Goal: Navigation & Orientation: Find specific page/section

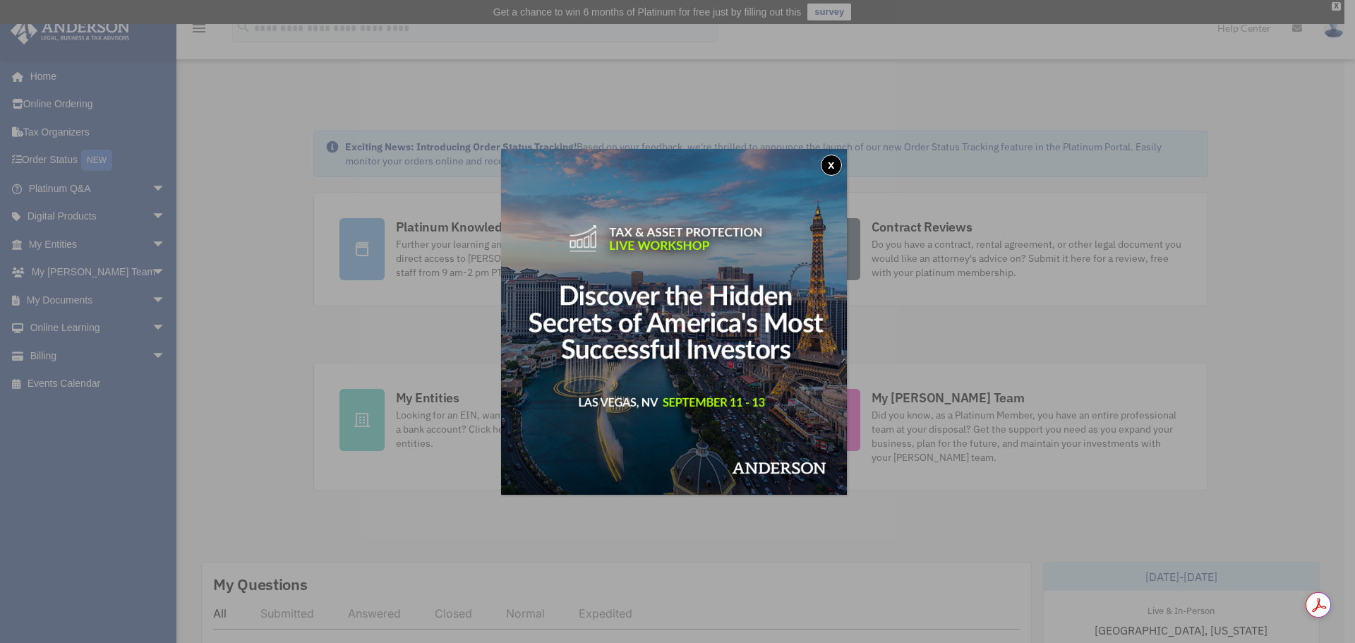
click at [836, 161] on button "x" at bounding box center [831, 165] width 21 height 21
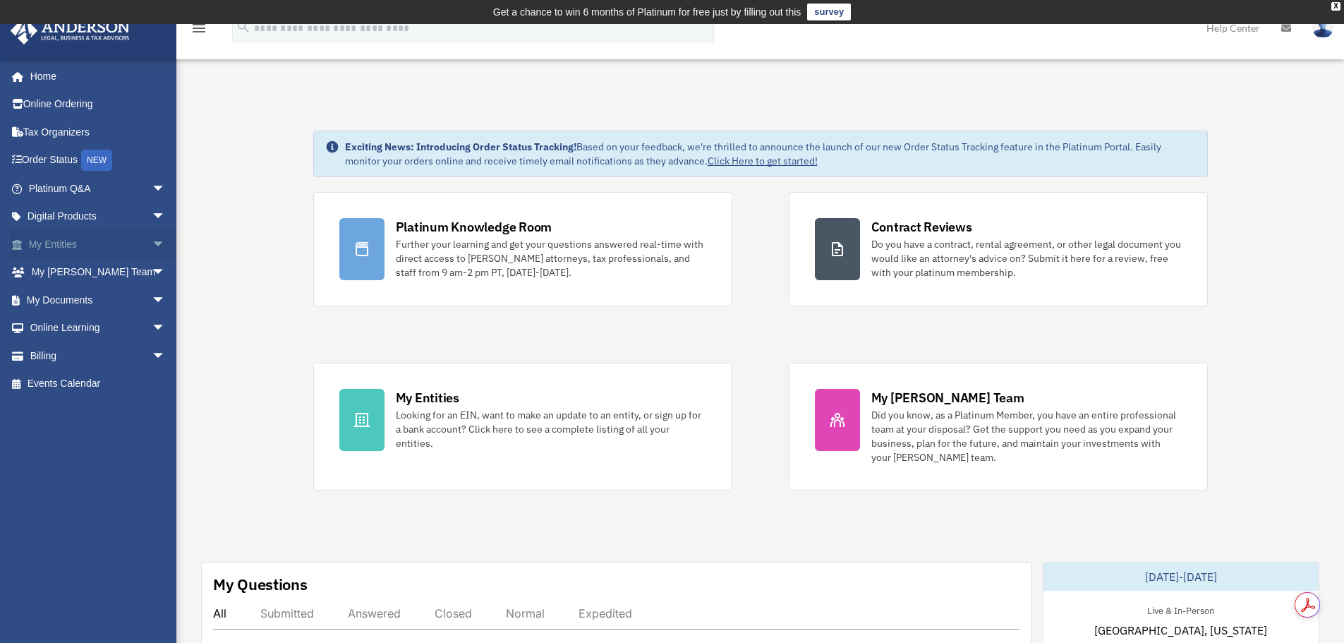
click at [152, 240] on span "arrow_drop_down" at bounding box center [166, 244] width 28 height 29
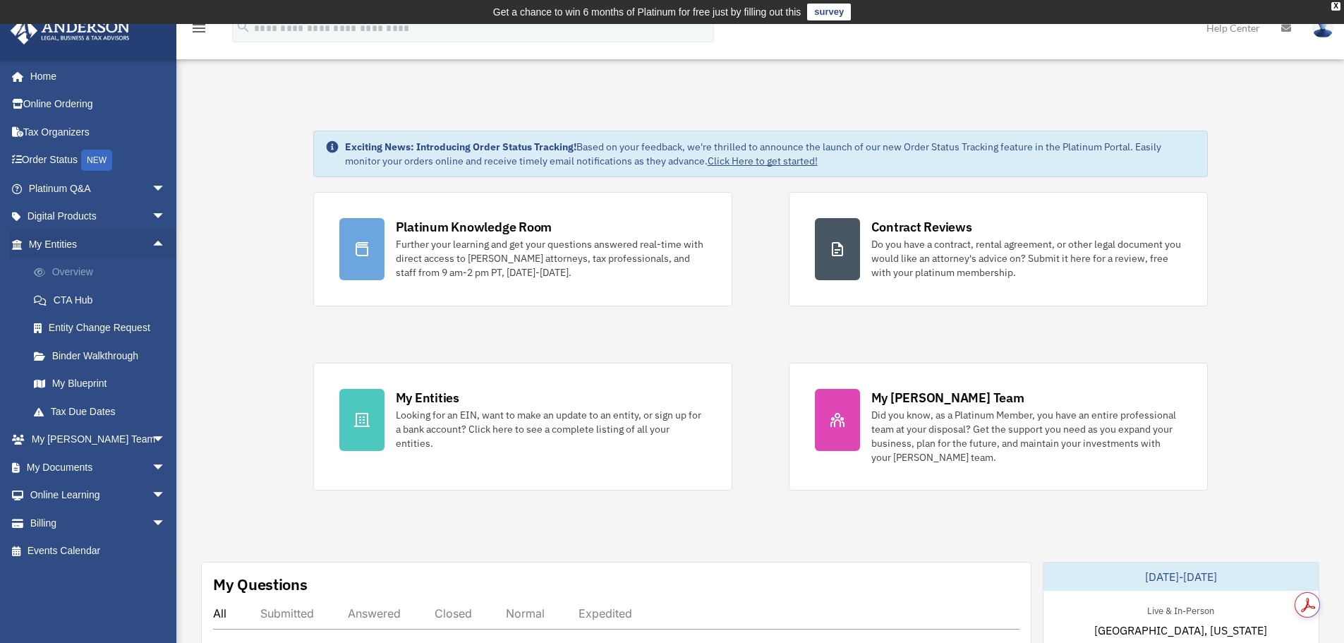
click at [77, 265] on link "Overview" at bounding box center [103, 272] width 167 height 28
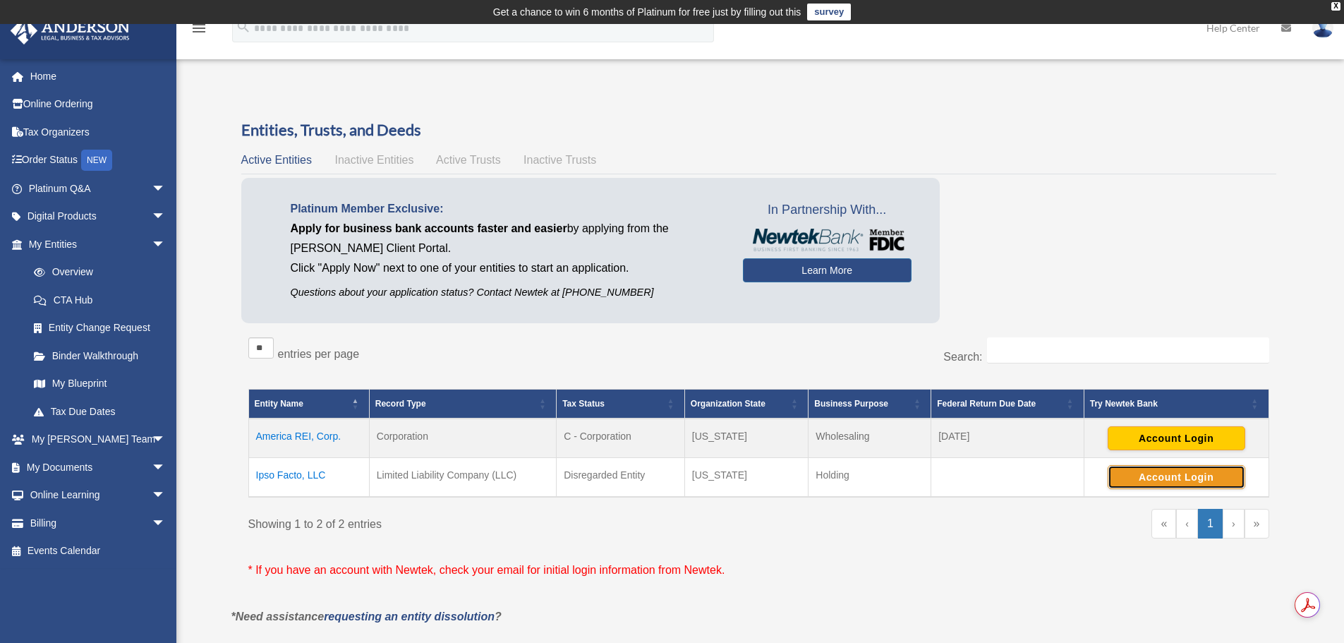
click at [1140, 476] on button "Account Login" at bounding box center [1177, 477] width 138 height 24
click at [291, 433] on td "America REI, Corp." at bounding box center [308, 439] width 121 height 40
